Goal: Information Seeking & Learning: Learn about a topic

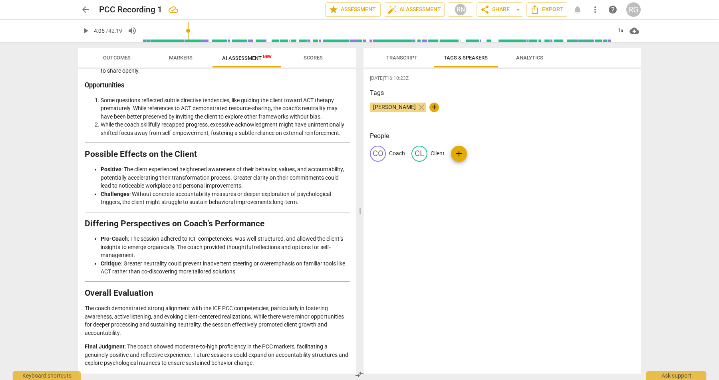
click at [183, 58] on span "Markers" at bounding box center [181, 58] width 24 height 6
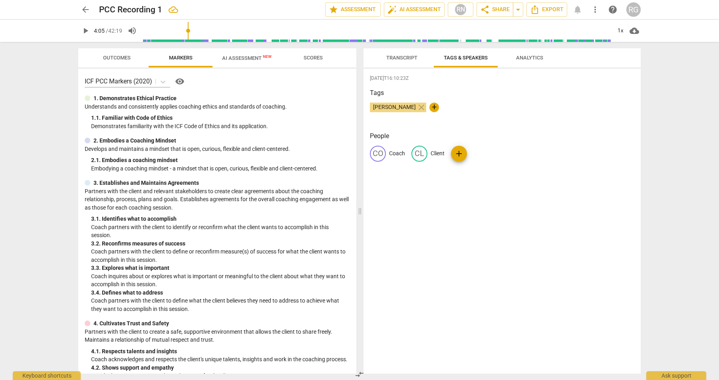
click at [237, 55] on span "AI Assessment New" at bounding box center [247, 58] width 50 height 6
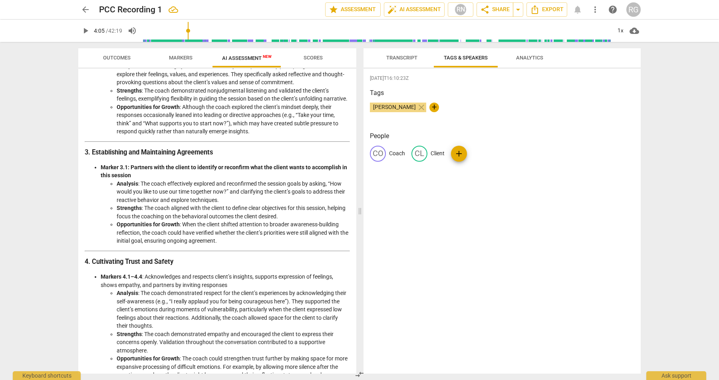
scroll to position [0, 0]
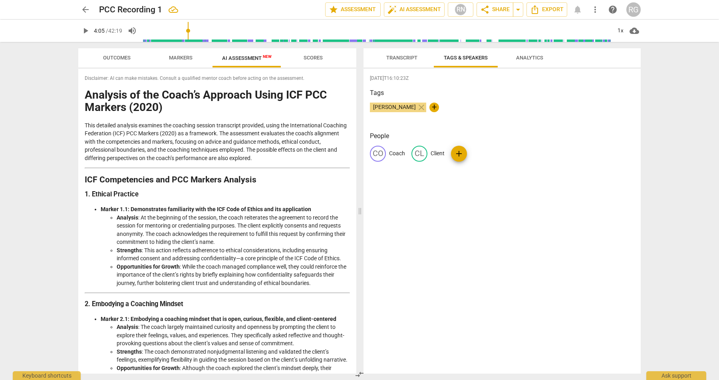
click at [402, 57] on span "Transcript" at bounding box center [401, 58] width 31 height 6
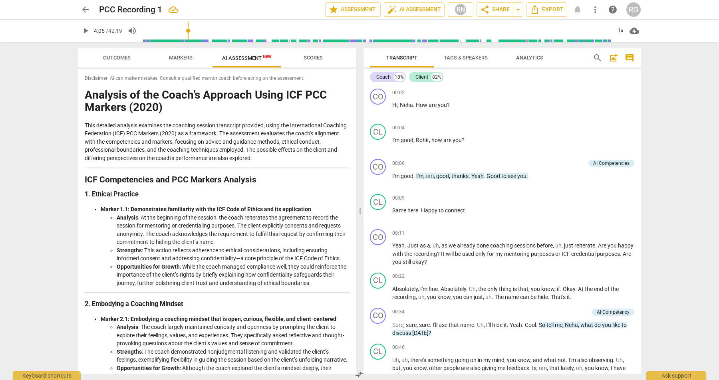
click at [195, 244] on li "Analysis : At the beginning of the session, the coach reiterates the agreement …" at bounding box center [233, 230] width 233 height 33
click at [123, 181] on strong "ICF Competencies and PCC Markers Analysis" at bounding box center [171, 180] width 172 height 10
click at [320, 61] on span "Scores" at bounding box center [313, 58] width 38 height 11
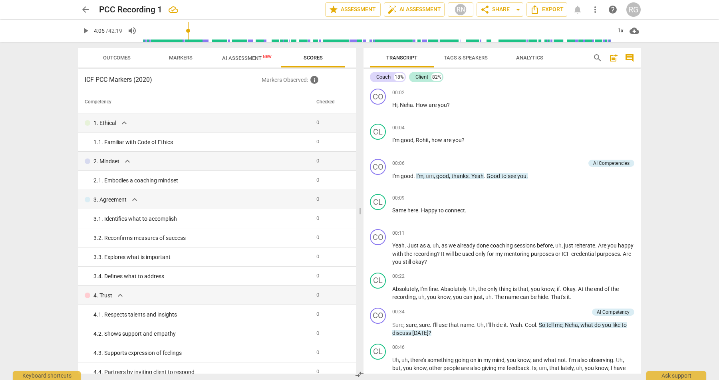
click at [320, 104] on th "Checked" at bounding box center [330, 102] width 34 height 22
click at [313, 129] on td "0" at bounding box center [330, 122] width 34 height 19
click at [316, 123] on span "0" at bounding box center [317, 122] width 3 height 6
click at [317, 145] on td "0" at bounding box center [330, 142] width 34 height 19
click at [316, 143] on td "0" at bounding box center [330, 142] width 34 height 19
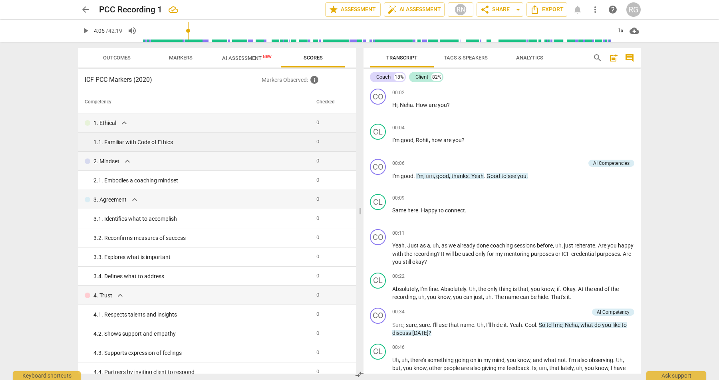
click at [316, 143] on td "0" at bounding box center [330, 142] width 34 height 19
click at [156, 143] on div "1. 1. Familiar with Code of Ethics" at bounding box center [202, 142] width 217 height 8
drag, startPoint x: 164, startPoint y: 183, endPoint x: 188, endPoint y: 205, distance: 32.6
click at [164, 183] on div "2. 1. Embodies a coaching mindset" at bounding box center [202, 181] width 217 height 8
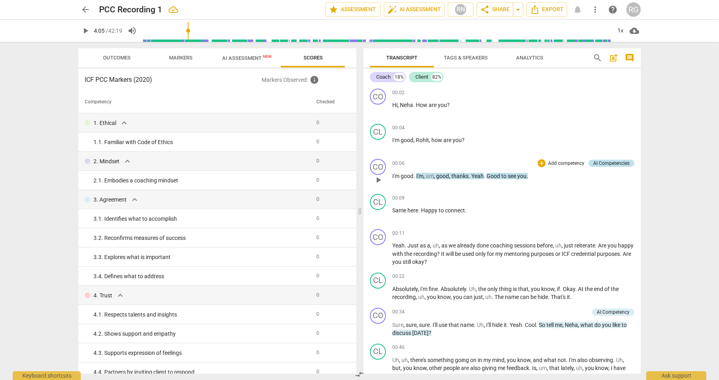
click at [611, 164] on div "AI Competencies" at bounding box center [611, 163] width 36 height 7
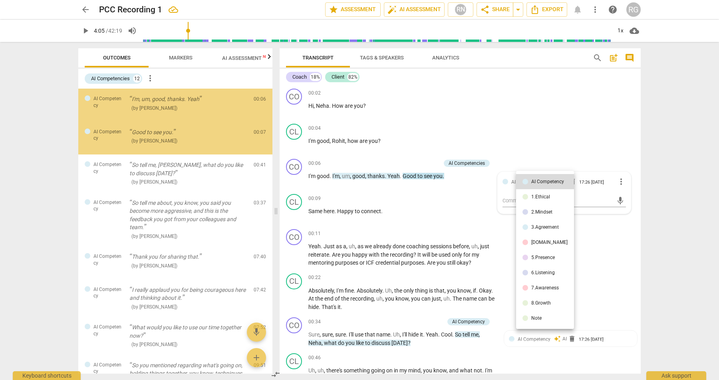
click at [679, 179] on div at bounding box center [359, 190] width 719 height 380
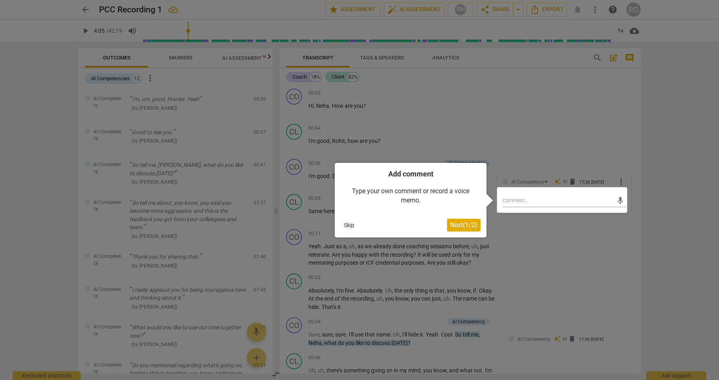
click at [679, 178] on div at bounding box center [359, 190] width 719 height 380
drag, startPoint x: 349, startPoint y: 225, endPoint x: 365, endPoint y: 217, distance: 17.7
click at [349, 225] on button "Skip" at bounding box center [349, 225] width 17 height 12
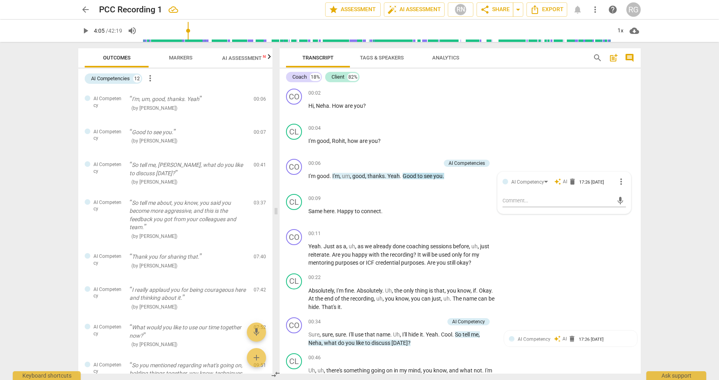
click at [662, 152] on div "arrow_back PCC Recording 1 edit star Assessment auto_fix_high AI Assessment RN …" at bounding box center [359, 190] width 719 height 380
click at [99, 79] on div "AI Competencies" at bounding box center [110, 79] width 39 height 8
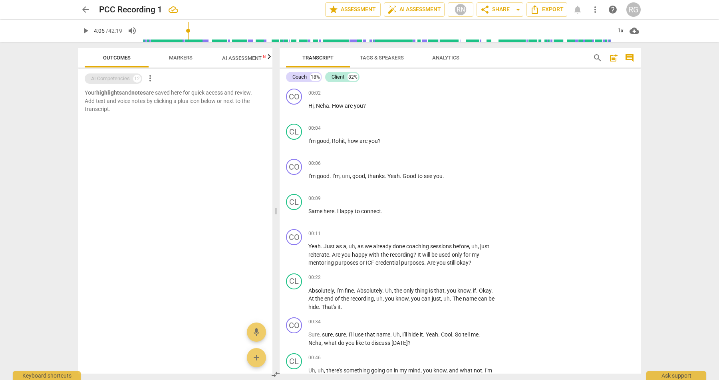
click at [99, 79] on div "AI Competencies" at bounding box center [110, 79] width 39 height 8
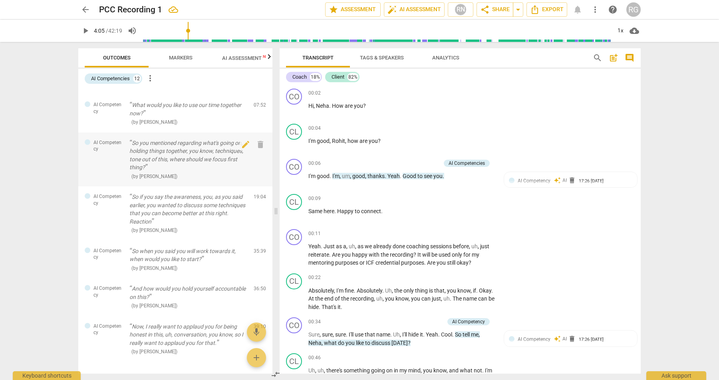
scroll to position [233, 0]
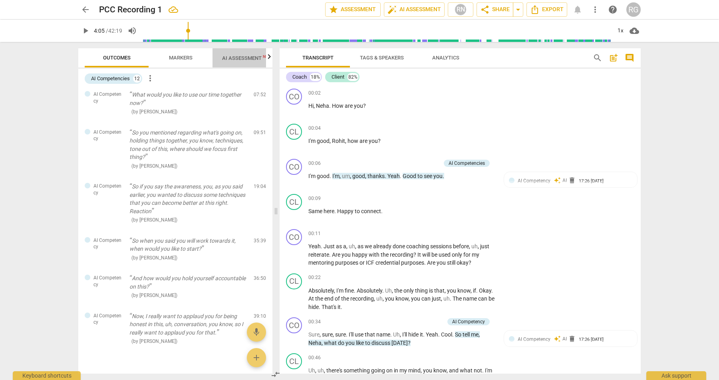
click at [239, 60] on span "AI Assessment New" at bounding box center [247, 58] width 50 height 6
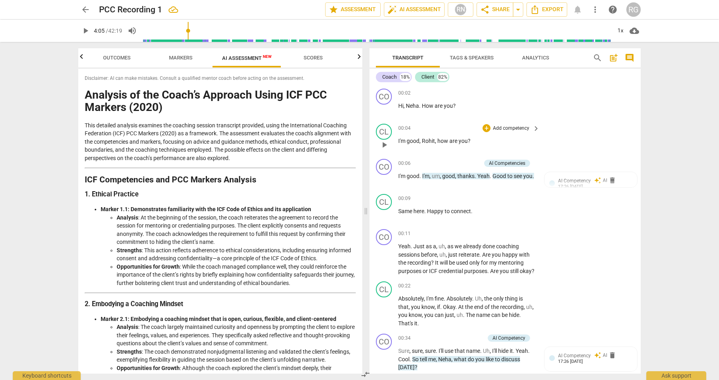
scroll to position [0, 0]
drag, startPoint x: 277, startPoint y: 124, endPoint x: 367, endPoint y: 126, distance: 89.9
click at [367, 126] on span at bounding box center [366, 211] width 5 height 338
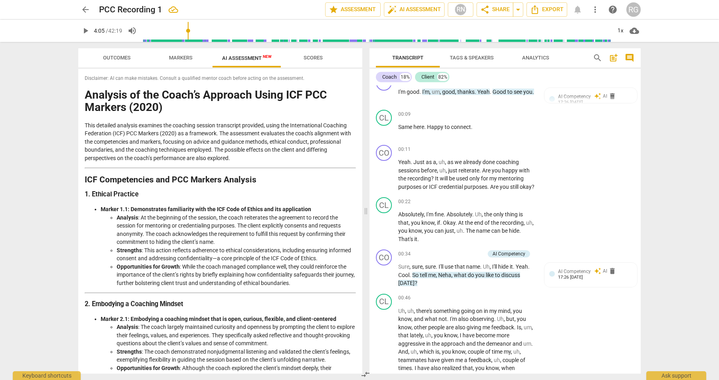
click at [84, 6] on span "arrow_back" at bounding box center [86, 10] width 10 height 10
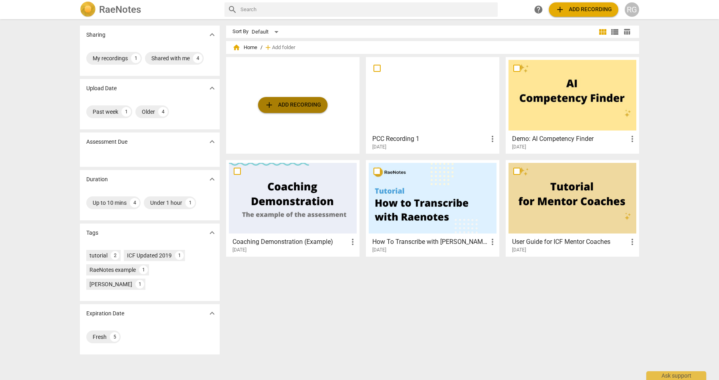
click at [299, 110] on button "add Add recording" at bounding box center [293, 105] width 70 height 16
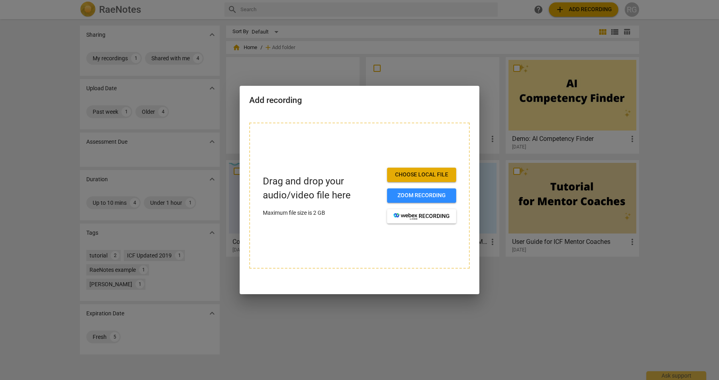
click at [667, 121] on div at bounding box center [359, 190] width 719 height 380
